Goal: Task Accomplishment & Management: Complete application form

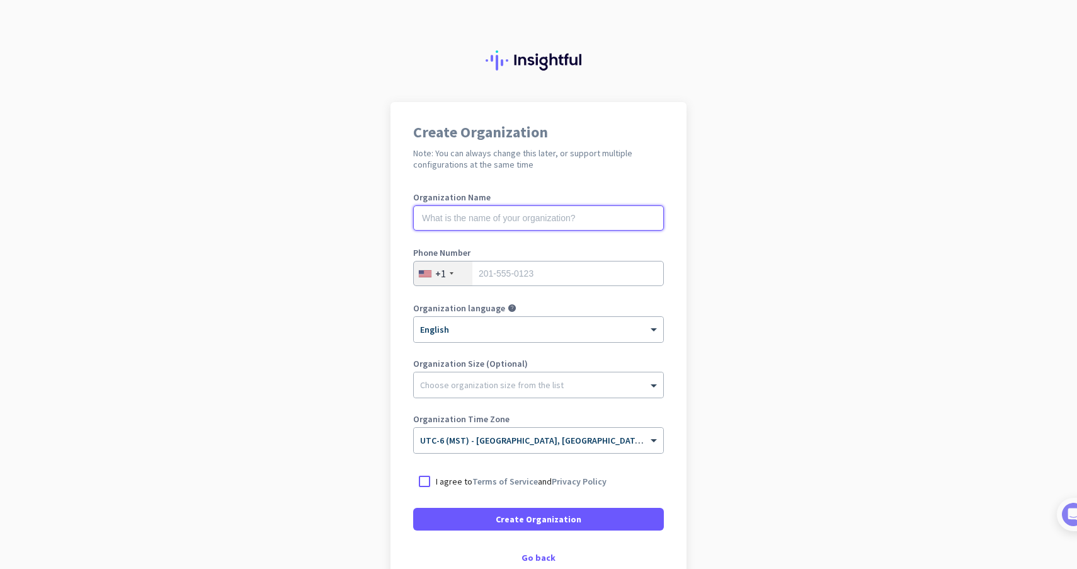
click at [609, 217] on input "text" at bounding box center [538, 217] width 251 height 25
type input "Mercor"
click at [594, 280] on input "tel" at bounding box center [538, 273] width 251 height 25
type input "5094206922"
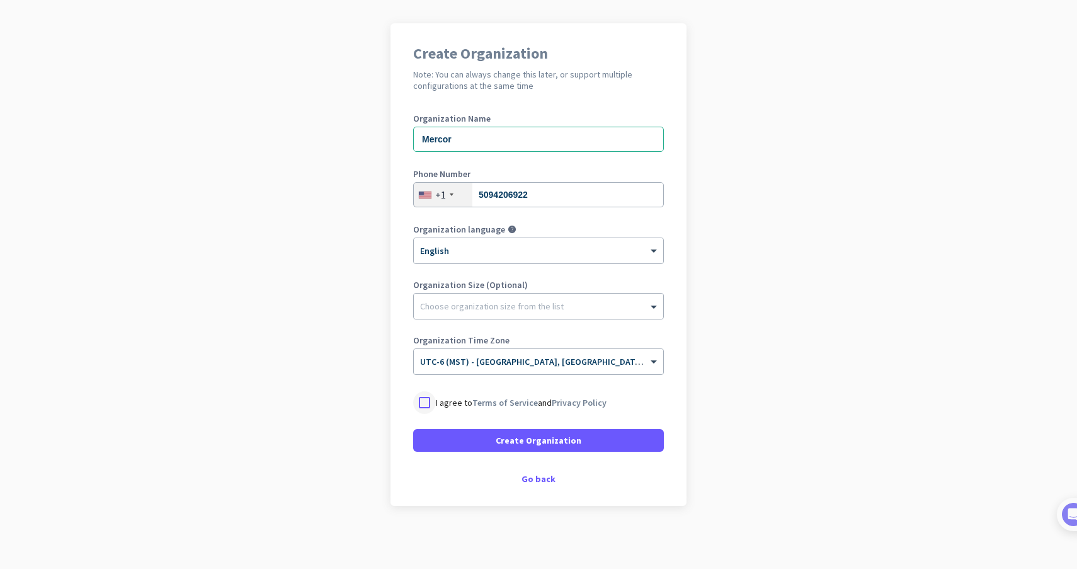
click at [422, 402] on div at bounding box center [424, 402] width 23 height 23
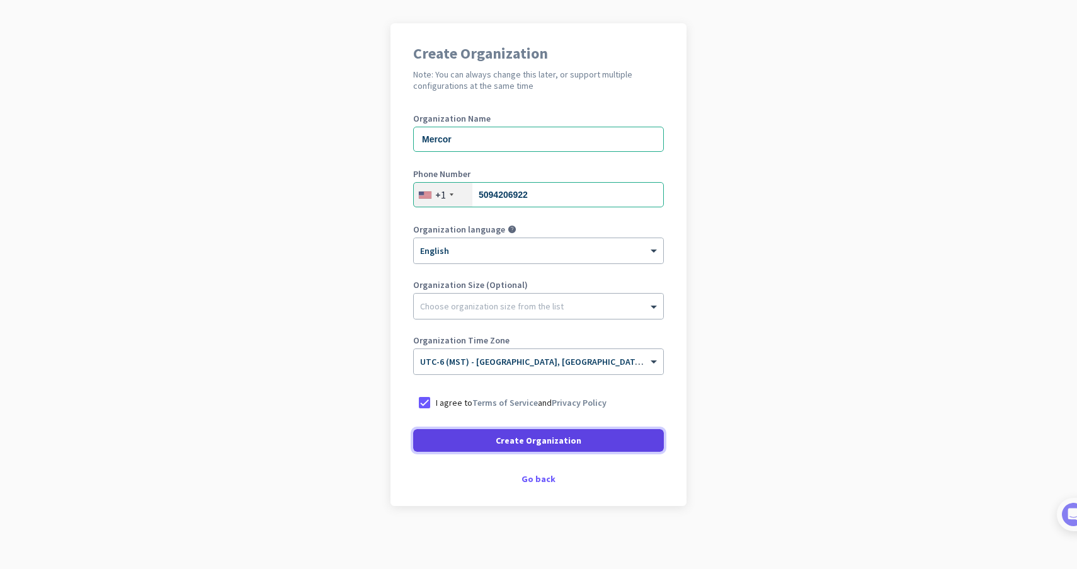
click at [430, 434] on span at bounding box center [538, 440] width 251 height 30
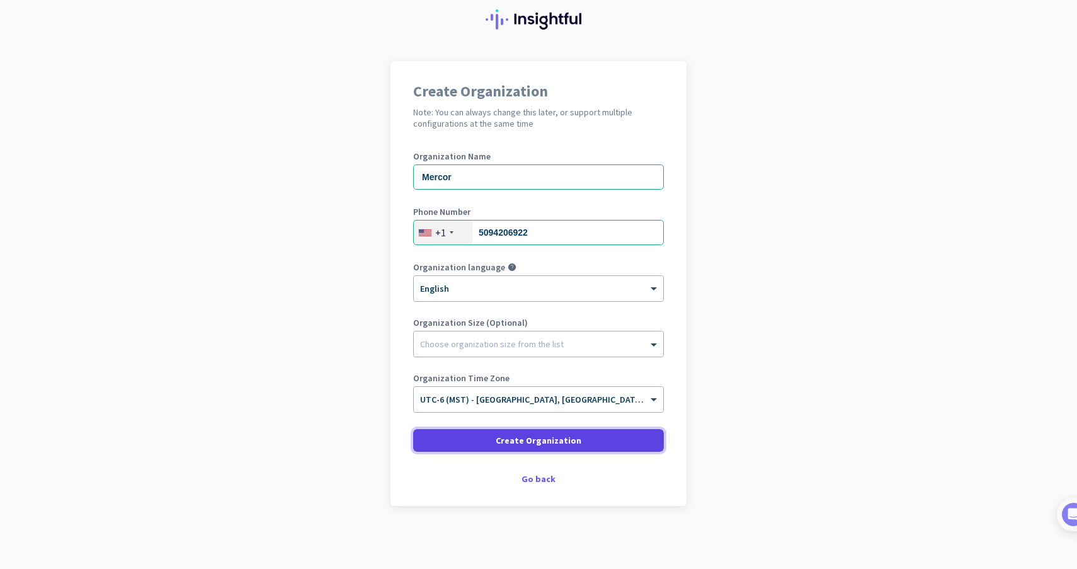
scroll to position [41, 0]
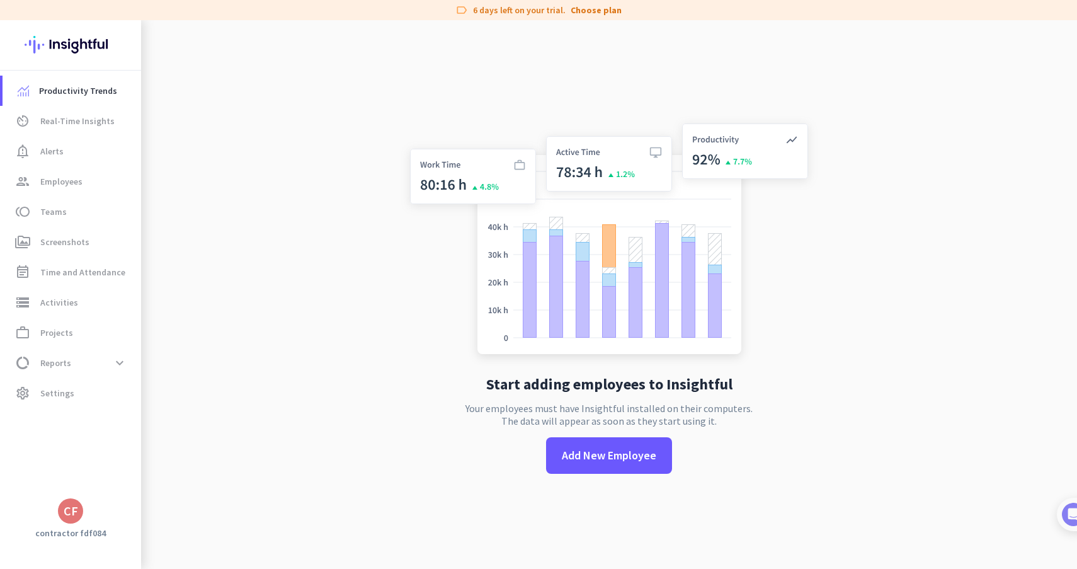
click at [64, 507] on div "CF" at bounding box center [71, 511] width 14 height 13
click at [101, 489] on span "Sign out" at bounding box center [138, 486] width 76 height 11
